Goal: Transaction & Acquisition: Purchase product/service

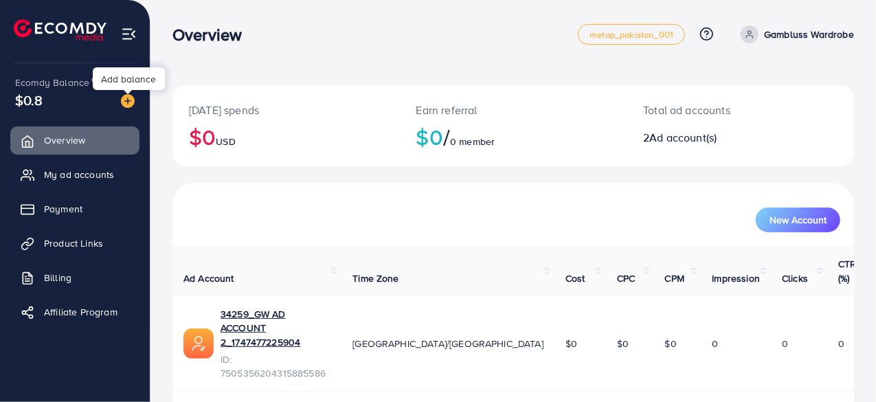
click at [127, 105] on img at bounding box center [128, 101] width 14 height 14
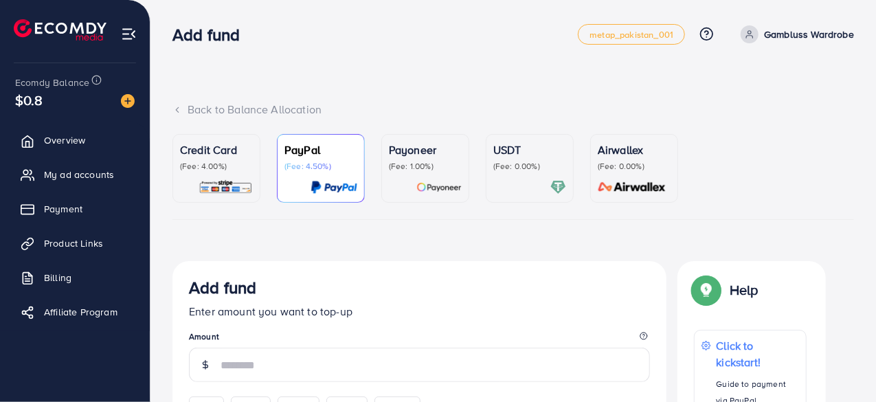
click at [522, 161] on p "(Fee: 0.00%)" at bounding box center [529, 166] width 73 height 11
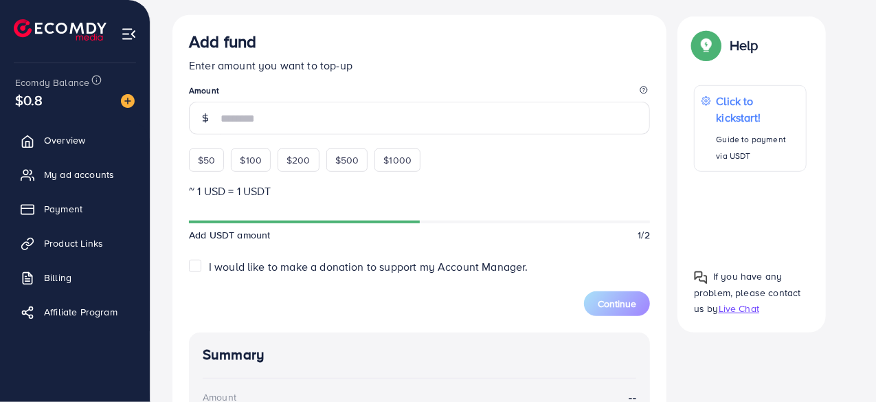
scroll to position [329, 0]
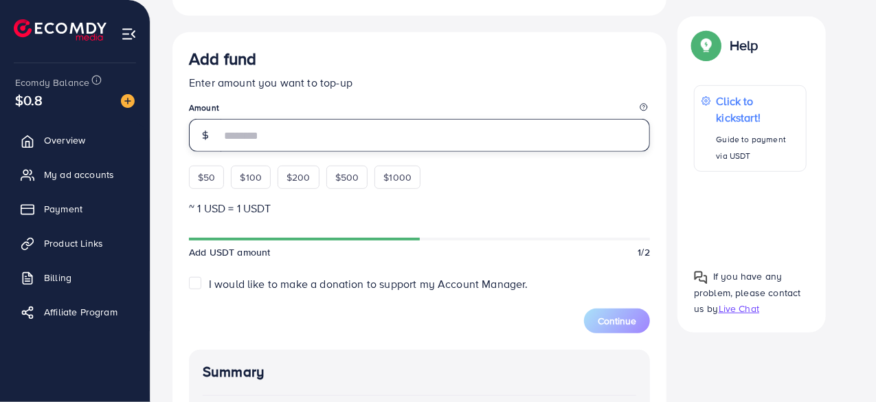
click at [347, 138] on input "number" at bounding box center [435, 135] width 429 height 33
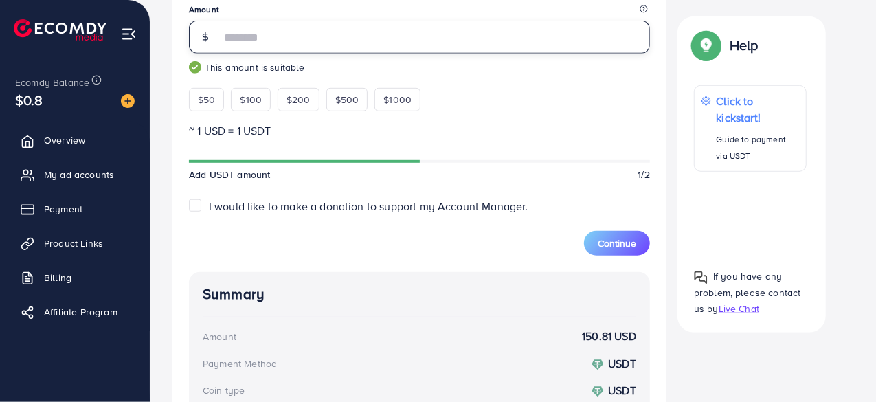
scroll to position [429, 0]
type input "***"
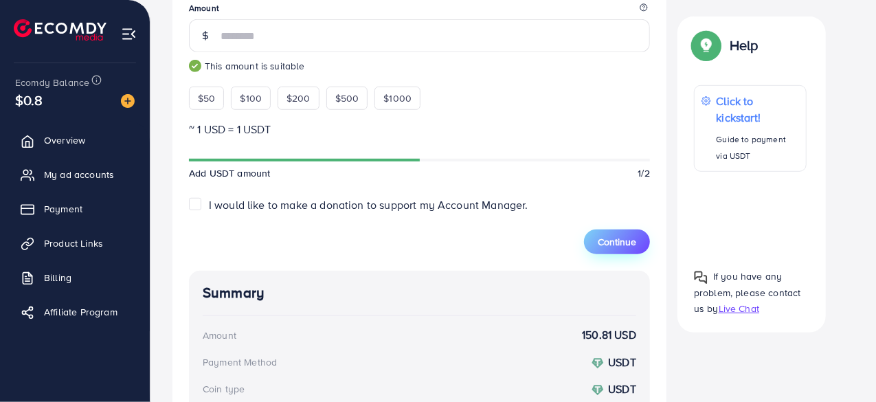
click at [594, 238] on button "Continue" at bounding box center [617, 241] width 66 height 25
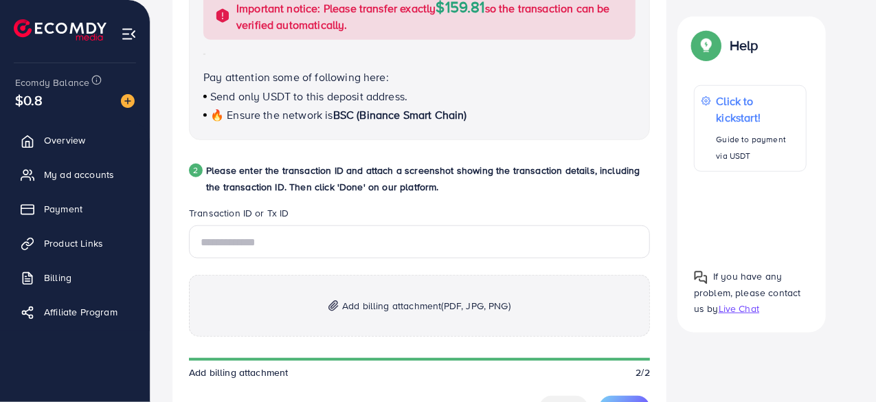
scroll to position [589, 0]
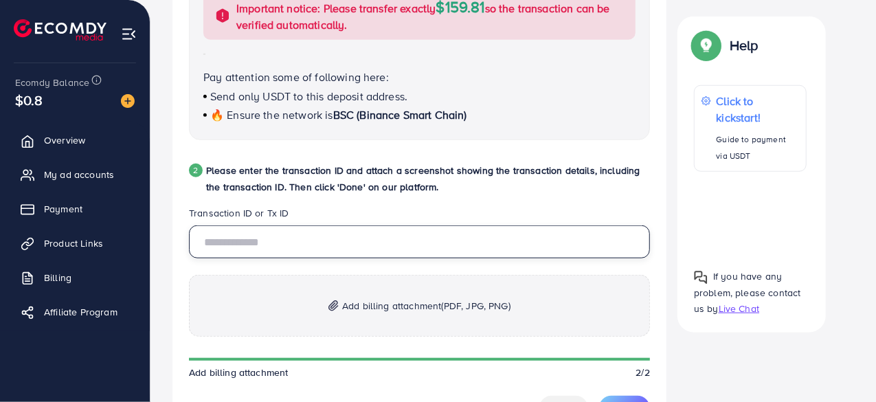
click at [284, 243] on input "text" at bounding box center [419, 241] width 461 height 33
type input "**********"
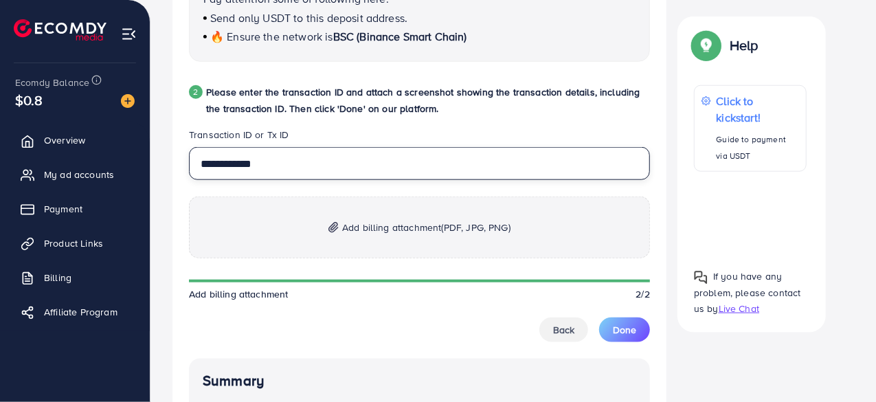
scroll to position [668, 0]
click at [416, 212] on p "Add billing attachment (PDF, JPG, PNG)" at bounding box center [419, 227] width 461 height 62
click at [396, 231] on span "Add billing attachment (PDF, JPG, PNG)" at bounding box center [426, 227] width 168 height 16
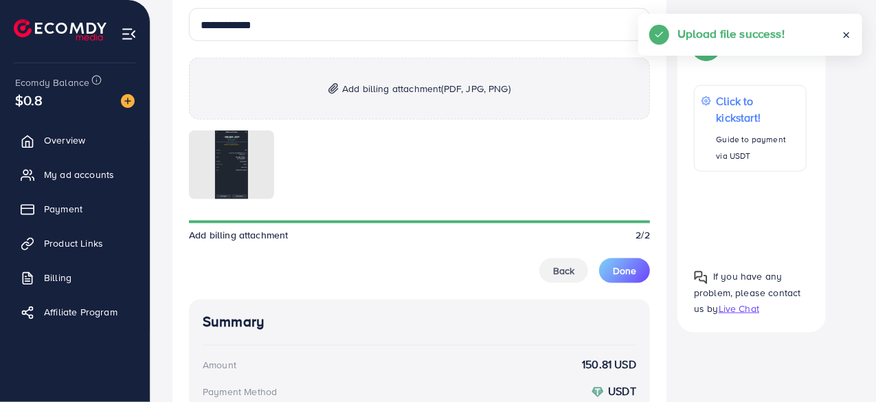
scroll to position [813, 0]
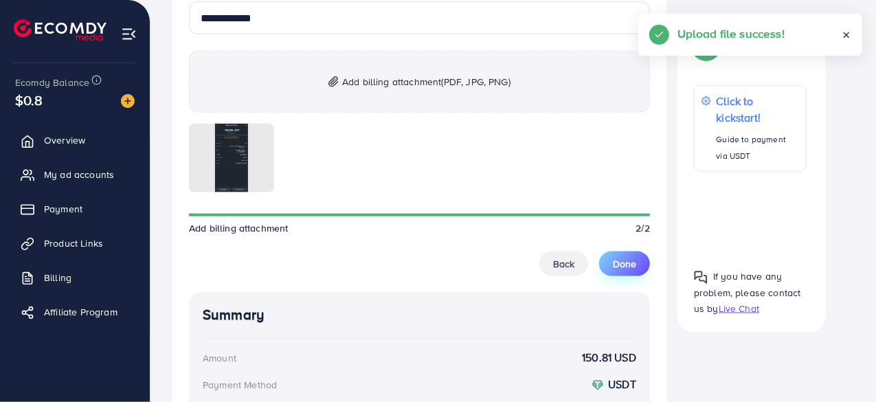
click at [623, 271] on button "Done" at bounding box center [624, 263] width 51 height 25
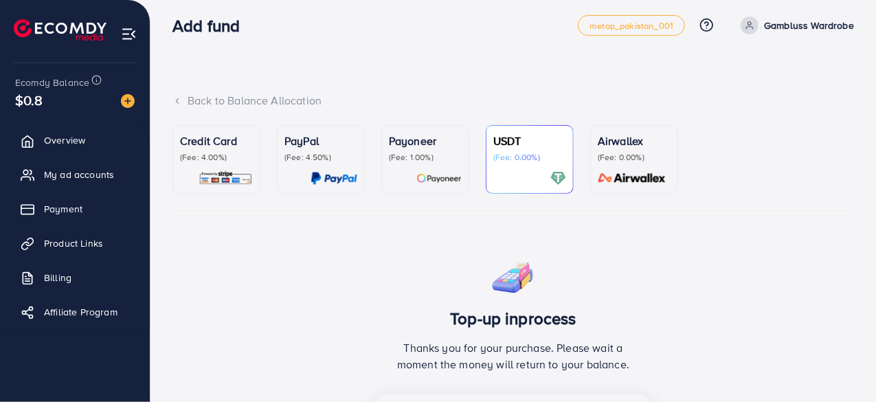
scroll to position [0, 0]
